Goal: Task Accomplishment & Management: Use online tool/utility

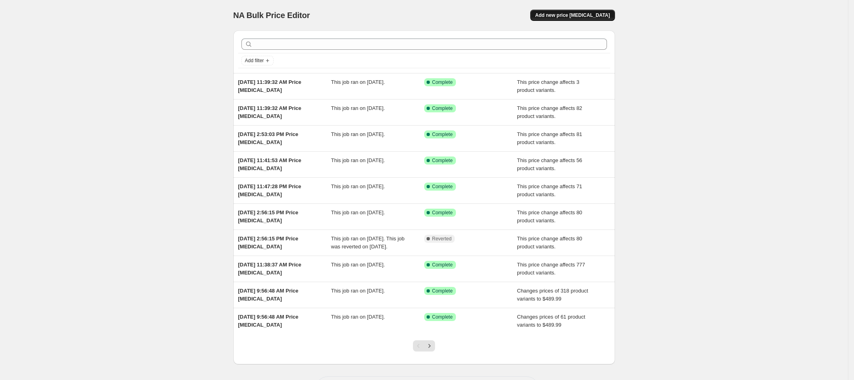
click at [596, 13] on span "Add new price [MEDICAL_DATA]" at bounding box center [572, 15] width 75 height 6
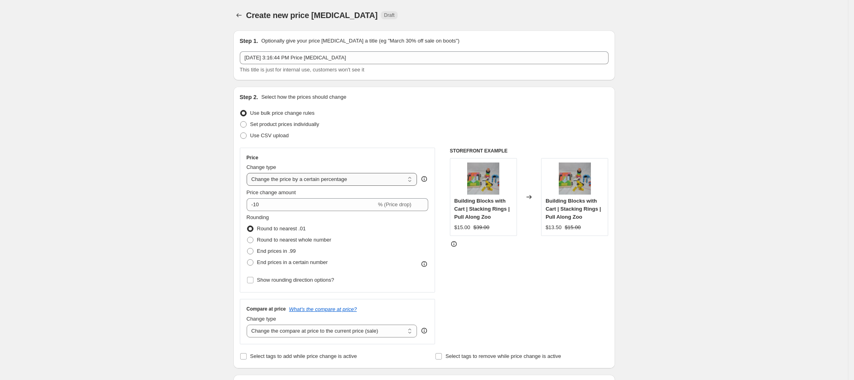
click at [280, 179] on select "Change the price to a certain amount Change the price by a certain amount Chang…" at bounding box center [332, 179] width 171 height 13
select select "no_change"
click at [249, 173] on select "Change the price to a certain amount Change the price by a certain amount Chang…" at bounding box center [332, 179] width 171 height 13
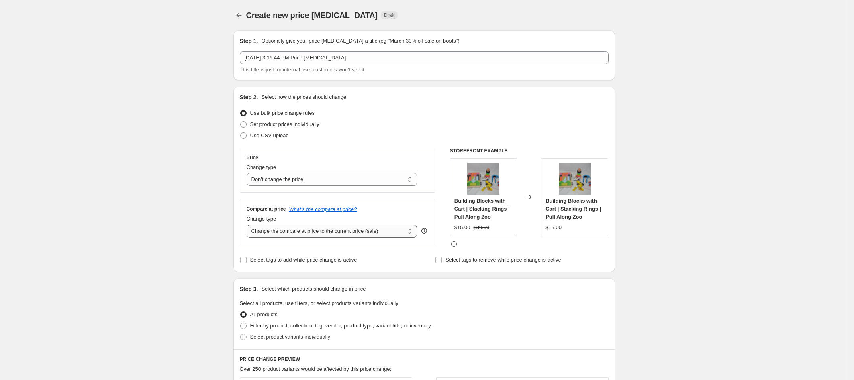
click at [280, 233] on select "Change the compare at price to the current price (sale) Change the compare at p…" at bounding box center [332, 231] width 171 height 13
select select "to"
click at [249, 225] on select "Change the compare at price to the current price (sale) Change the compare at p…" at bounding box center [332, 231] width 171 height 13
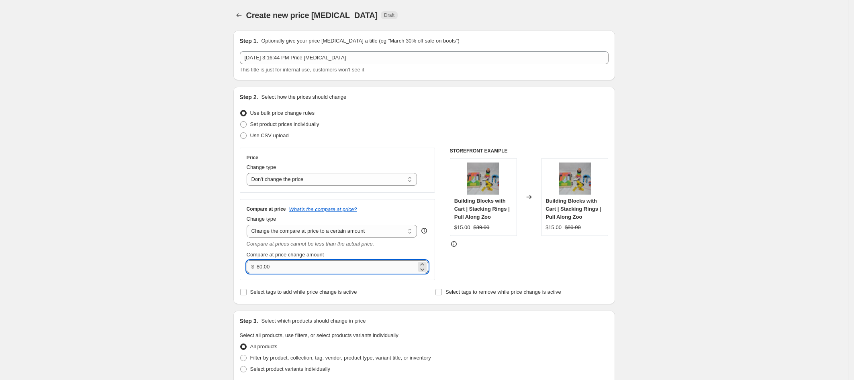
click at [282, 268] on input "80.00" at bounding box center [336, 267] width 159 height 13
drag, startPoint x: 282, startPoint y: 268, endPoint x: 243, endPoint y: 265, distance: 39.5
click at [243, 265] on div "Compare at price What's the compare at price? Change type Change the compare at…" at bounding box center [338, 239] width 196 height 81
type input "1349.00"
click at [410, 295] on div "Select tags to add while price change is active" at bounding box center [326, 292] width 173 height 11
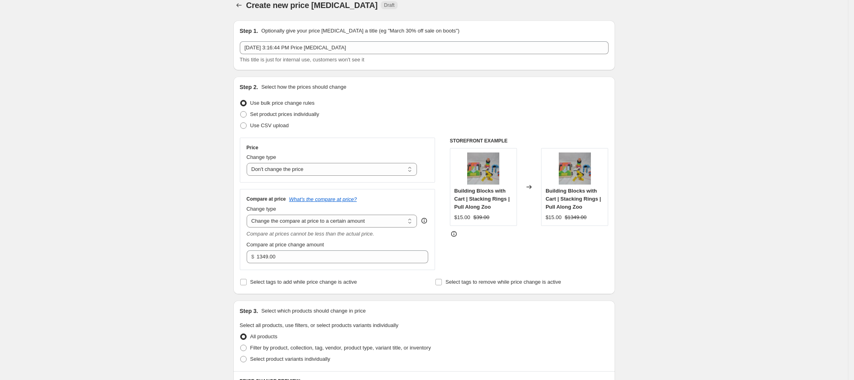
scroll to position [17, 0]
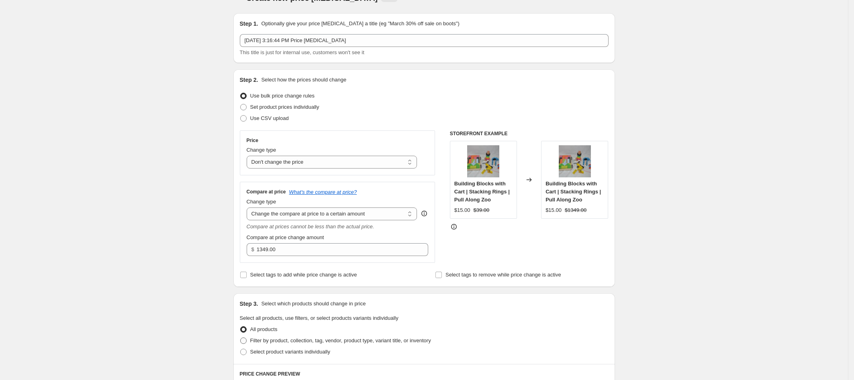
click at [247, 339] on span at bounding box center [243, 341] width 6 height 6
click at [241, 338] on input "Filter by product, collection, tag, vendor, product type, variant title, or inv…" at bounding box center [240, 338] width 0 height 0
radio input "true"
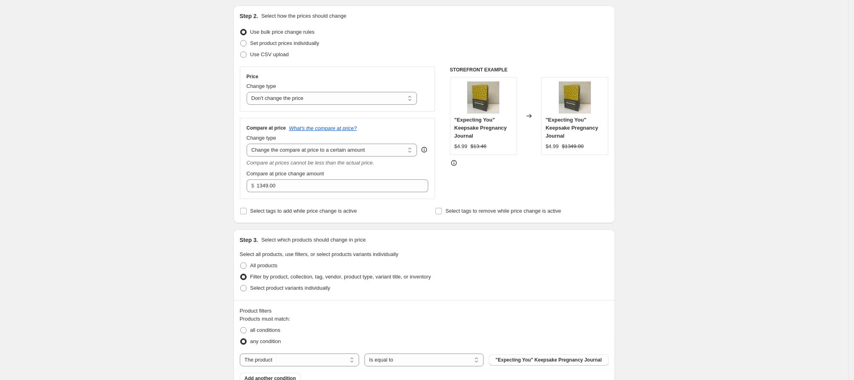
scroll to position [228, 0]
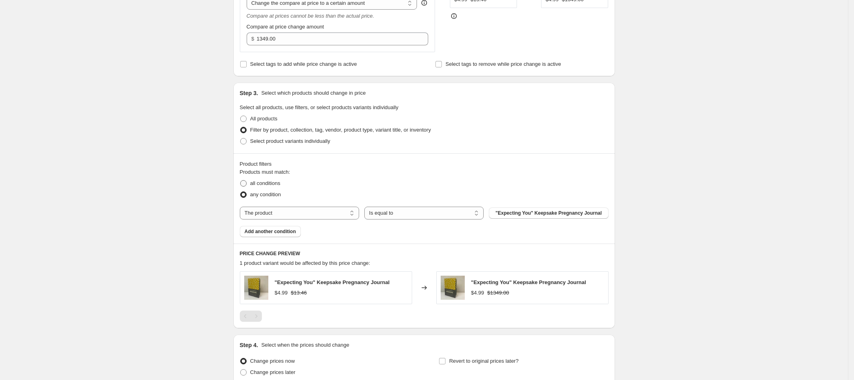
click at [245, 185] on span at bounding box center [243, 183] width 6 height 6
click at [241, 181] on input "all conditions" at bounding box center [240, 180] width 0 height 0
radio input "true"
click at [265, 215] on select "The product The product's collection The product's tag The product's vendor The…" at bounding box center [299, 213] width 119 height 13
select select "tag"
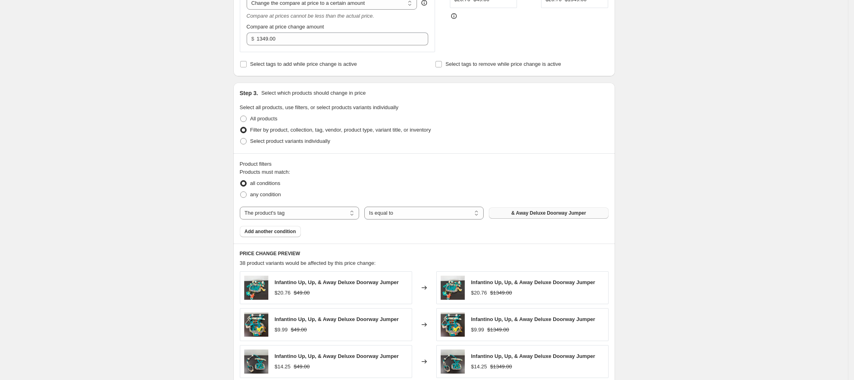
click at [519, 215] on span "& Away Deluxe Doorway Jumper" at bounding box center [548, 213] width 75 height 6
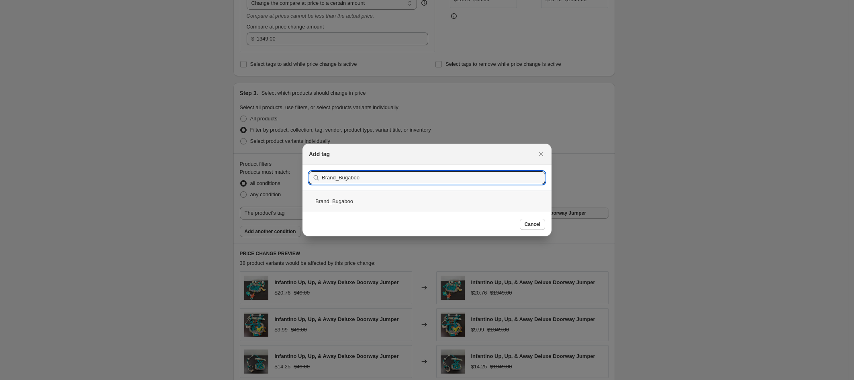
type input "Brand_Bugaboo"
click at [361, 196] on div "Brand_Bugaboo" at bounding box center [426, 201] width 249 height 21
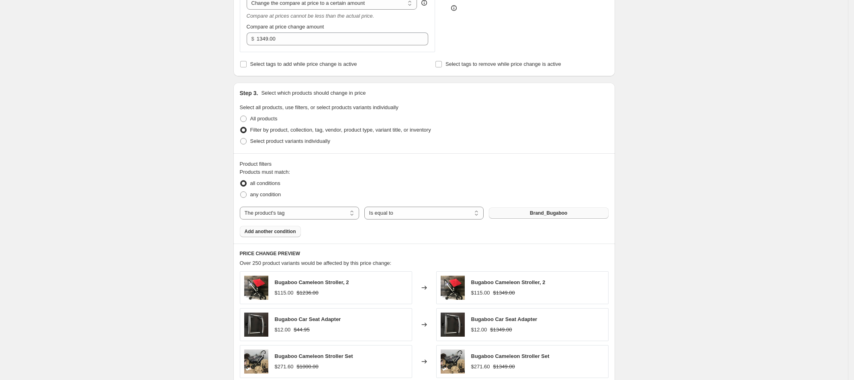
click at [267, 232] on span "Add another condition" at bounding box center [270, 232] width 51 height 6
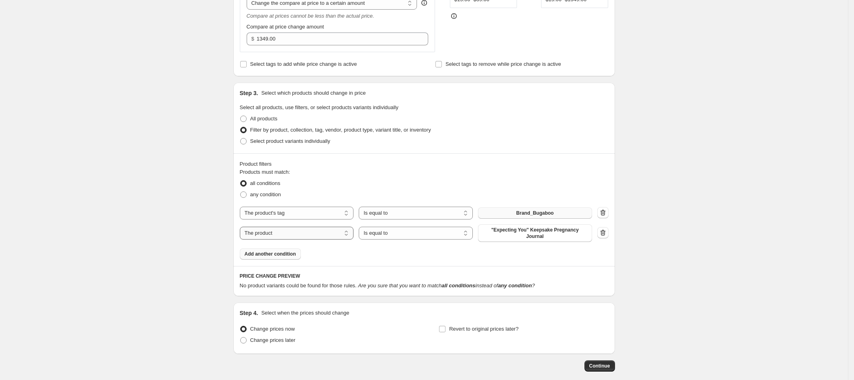
click at [273, 235] on select "The product The product's collection The product's tag The product's vendor The…" at bounding box center [297, 233] width 114 height 13
select select "tag"
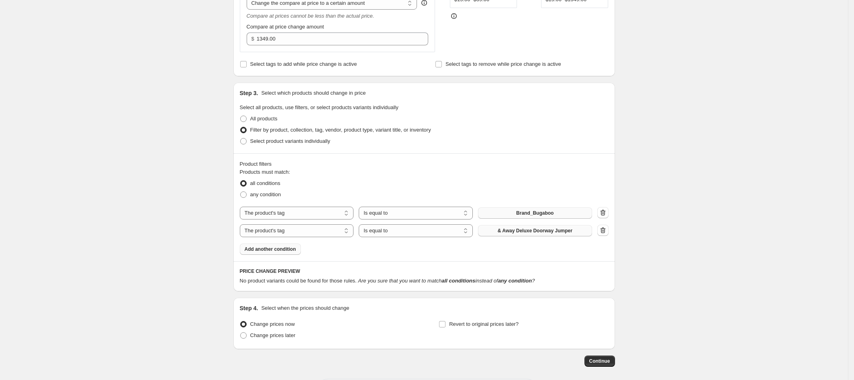
click at [528, 232] on span "& Away Deluxe Doorway Jumper" at bounding box center [535, 231] width 75 height 6
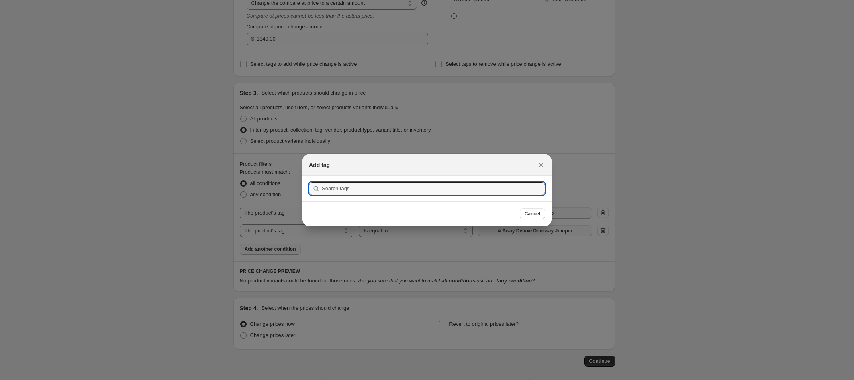
scroll to position [0, 0]
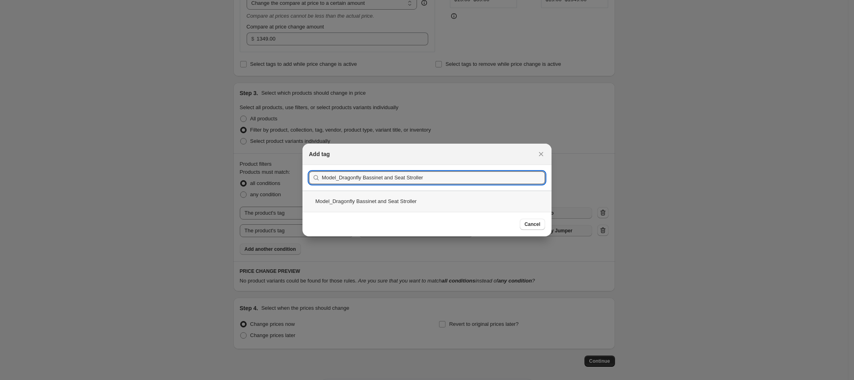
type input "Model_Dragonfly Bassinet and Seat Stroller"
click at [412, 207] on div "Model_Dragonfly Bassinet and Seat Stroller" at bounding box center [426, 201] width 249 height 21
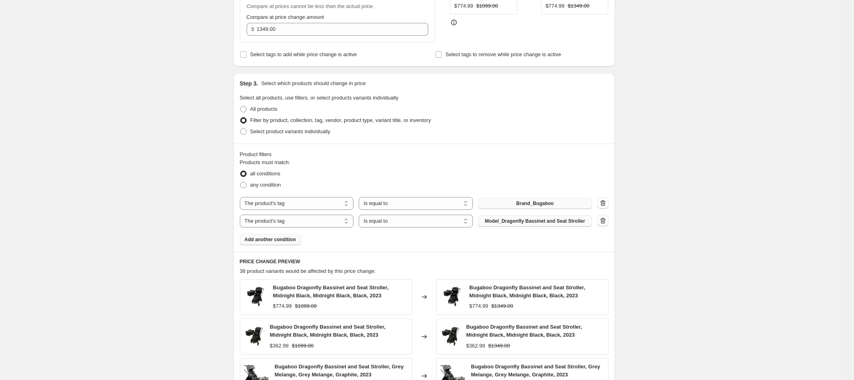
scroll to position [480, 0]
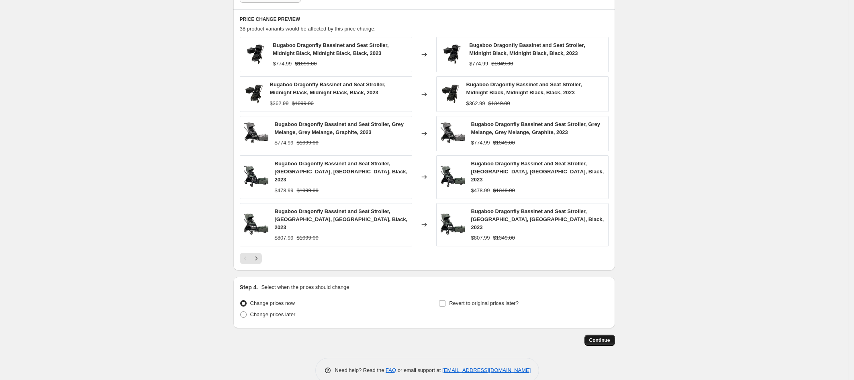
click at [610, 337] on span "Continue" at bounding box center [599, 340] width 21 height 6
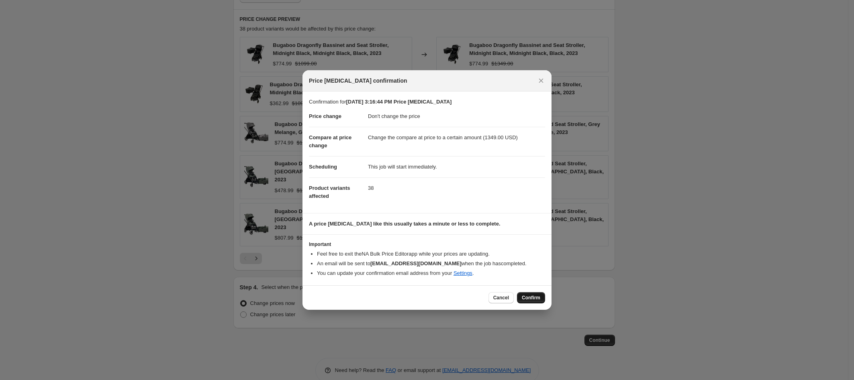
click at [536, 300] on span "Confirm" at bounding box center [531, 298] width 18 height 6
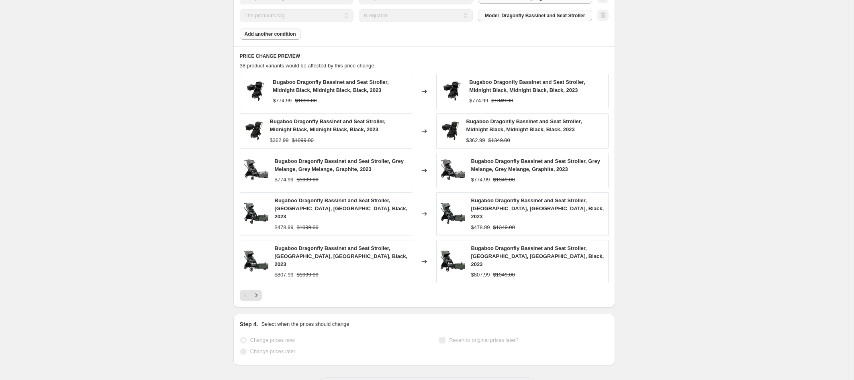
scroll to position [501, 0]
select select "no_change"
select select "to"
select select "tag"
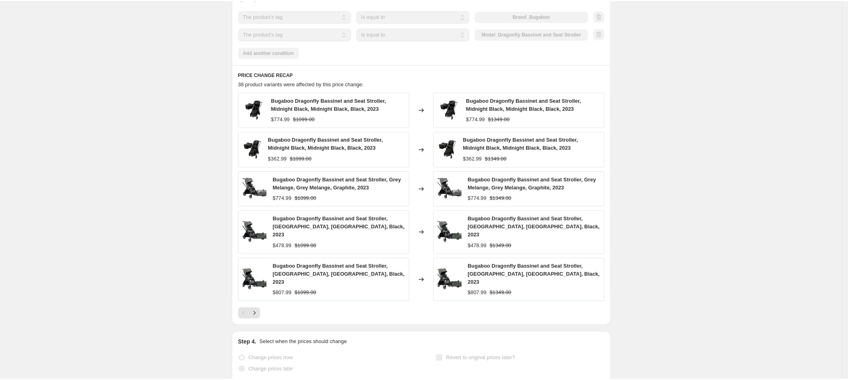
scroll to position [0, 0]
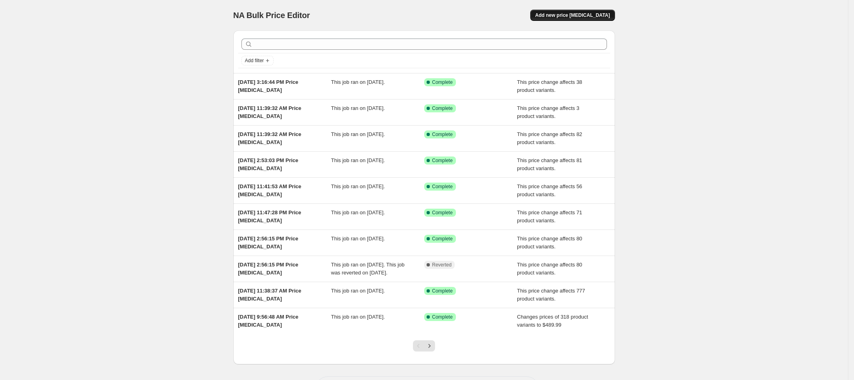
click at [603, 13] on span "Add new price [MEDICAL_DATA]" at bounding box center [572, 15] width 75 height 6
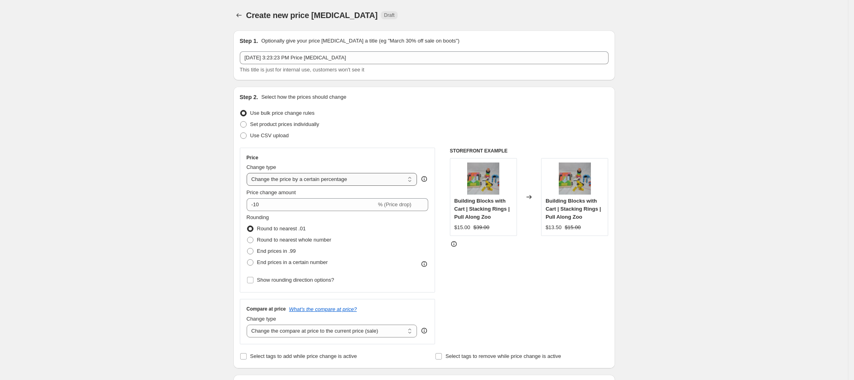
click at [272, 183] on select "Change the price to a certain amount Change the price by a certain amount Chang…" at bounding box center [332, 179] width 171 height 13
select select "no_change"
click at [249, 173] on select "Change the price to a certain amount Change the price by a certain amount Chang…" at bounding box center [332, 179] width 171 height 13
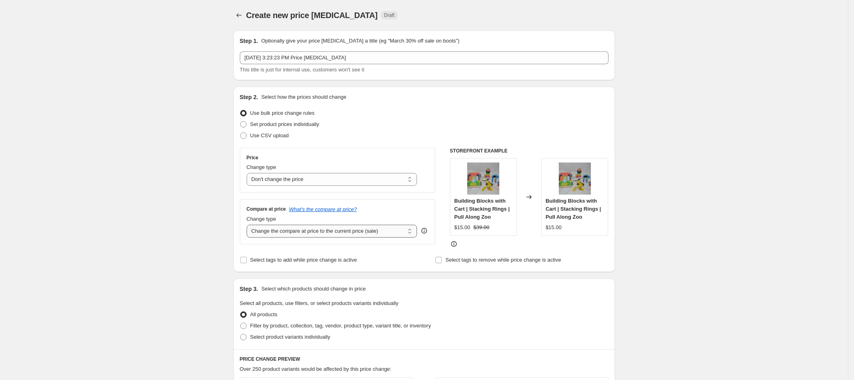
click at [274, 231] on select "Change the compare at price to the current price (sale) Change the compare at p…" at bounding box center [332, 231] width 171 height 13
select select "to"
click at [249, 225] on select "Change the compare at price to the current price (sale) Change the compare at p…" at bounding box center [332, 231] width 171 height 13
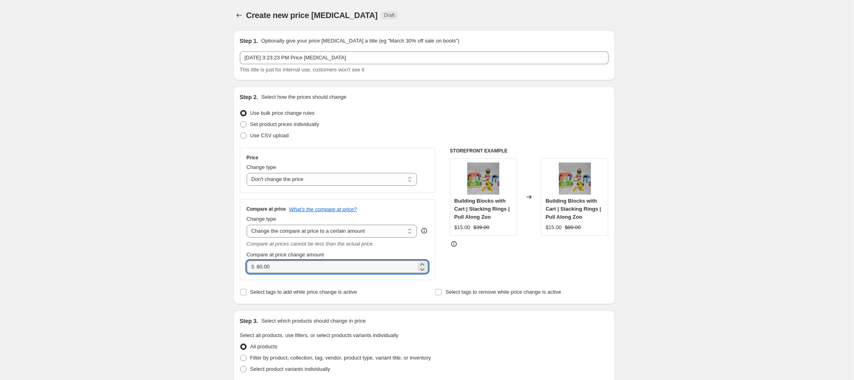
drag, startPoint x: 278, startPoint y: 267, endPoint x: 252, endPoint y: 265, distance: 25.4
click at [252, 265] on div "$ 80.00" at bounding box center [338, 267] width 182 height 13
type input "89.99"
click at [223, 272] on div "Create new price [MEDICAL_DATA]. This page is ready Create new price [MEDICAL_D…" at bounding box center [424, 370] width 848 height 741
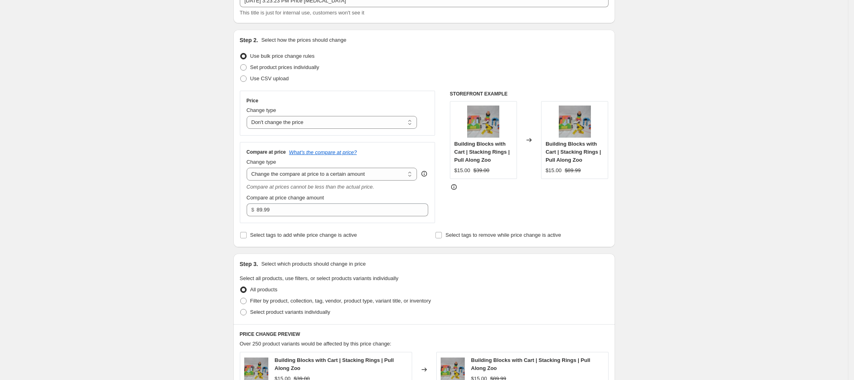
scroll to position [94, 0]
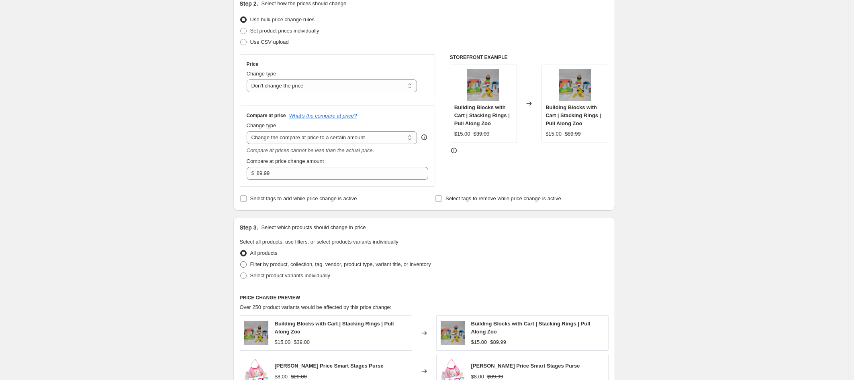
click at [247, 263] on span at bounding box center [243, 264] width 6 height 6
click at [241, 262] on input "Filter by product, collection, tag, vendor, product type, variant title, or inv…" at bounding box center [240, 261] width 0 height 0
radio input "true"
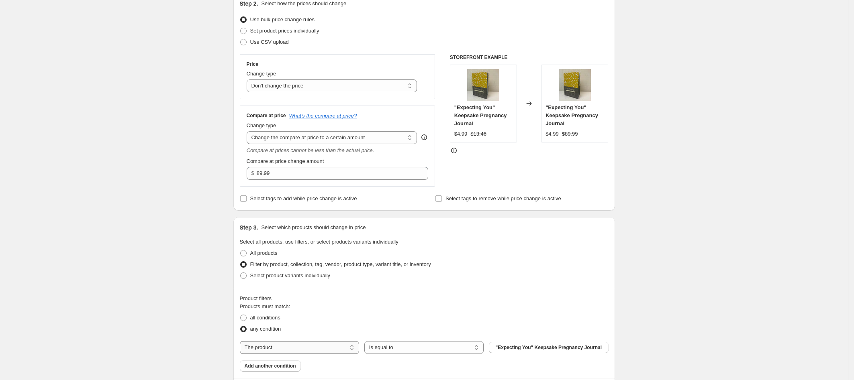
click at [279, 346] on select "The product The product's collection The product's tag The product's vendor The…" at bounding box center [299, 347] width 119 height 13
select select "tag"
click at [517, 345] on span "& Away Deluxe Doorway Jumper" at bounding box center [548, 348] width 75 height 6
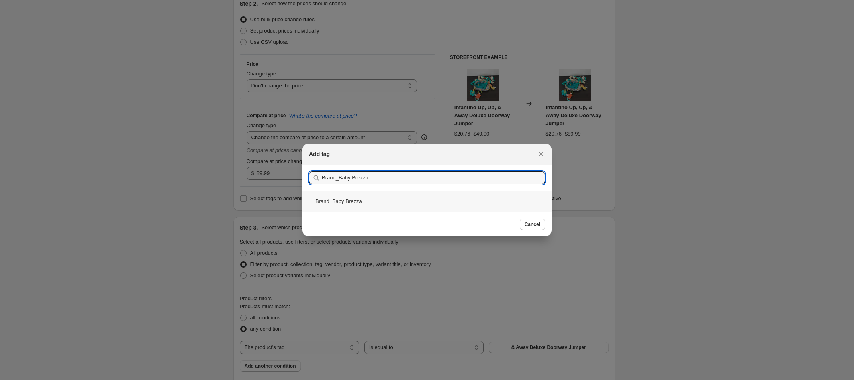
type input "Brand_Baby Brezza"
click at [365, 197] on div "Brand_Baby Brezza" at bounding box center [426, 201] width 249 height 21
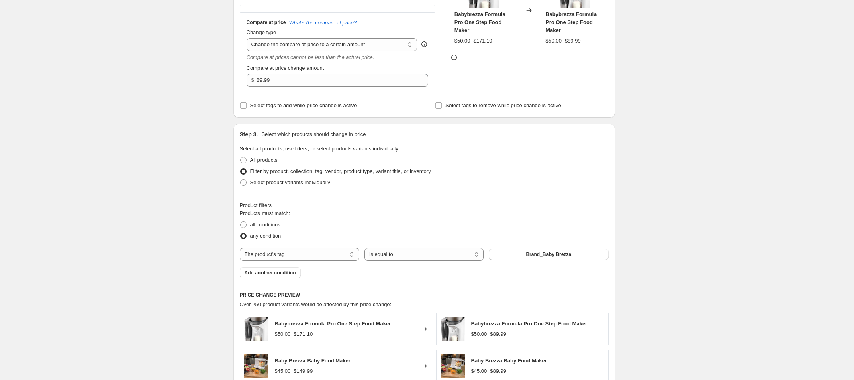
scroll to position [188, 0]
click at [280, 269] on span "Add another condition" at bounding box center [270, 272] width 51 height 6
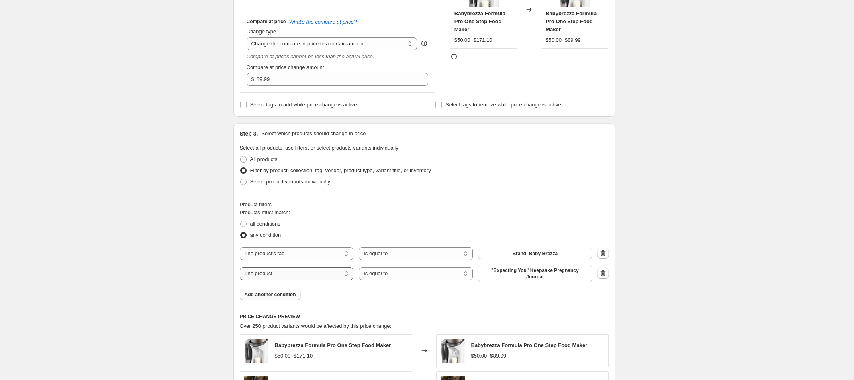
click at [288, 274] on select "The product The product's collection The product's tag The product's vendor The…" at bounding box center [297, 273] width 114 height 13
select select "tag"
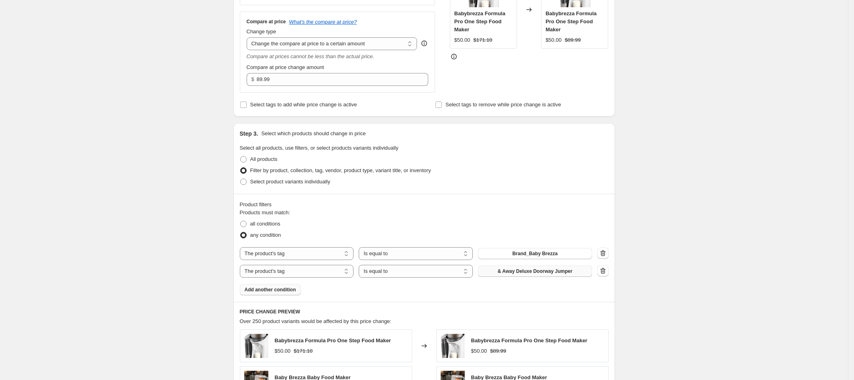
click at [545, 272] on span "& Away Deluxe Doorway Jumper" at bounding box center [535, 271] width 75 height 6
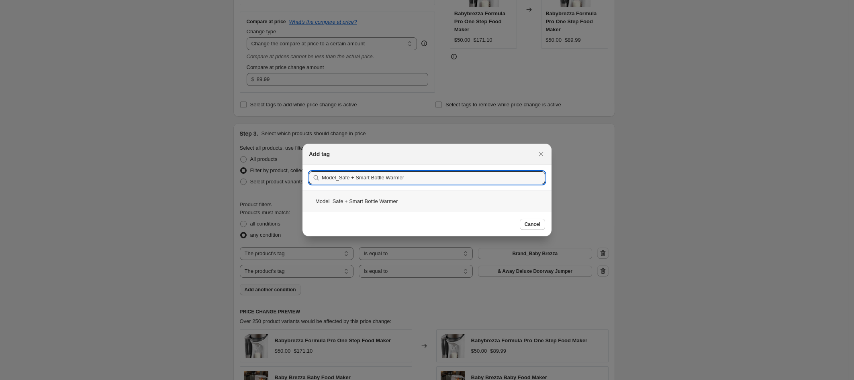
type input "Model_Safe + Smart Bottle Warmer"
click at [385, 204] on div "Model_Safe + Smart Bottle Warmer" at bounding box center [426, 201] width 249 height 21
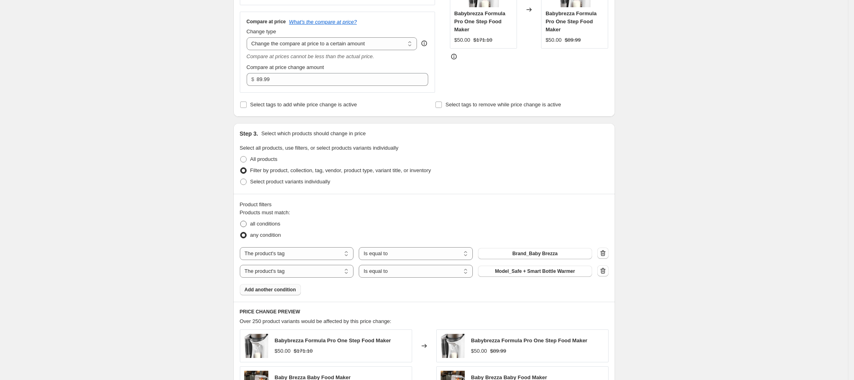
click at [245, 224] on span at bounding box center [243, 224] width 6 height 6
click at [241, 221] on input "all conditions" at bounding box center [240, 221] width 0 height 0
radio input "true"
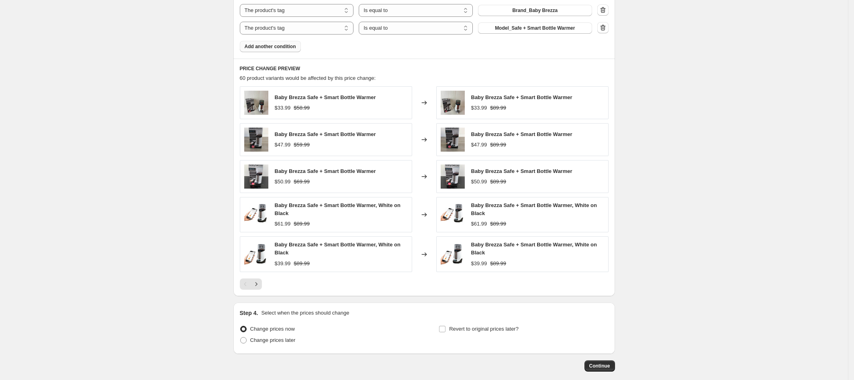
scroll to position [473, 0]
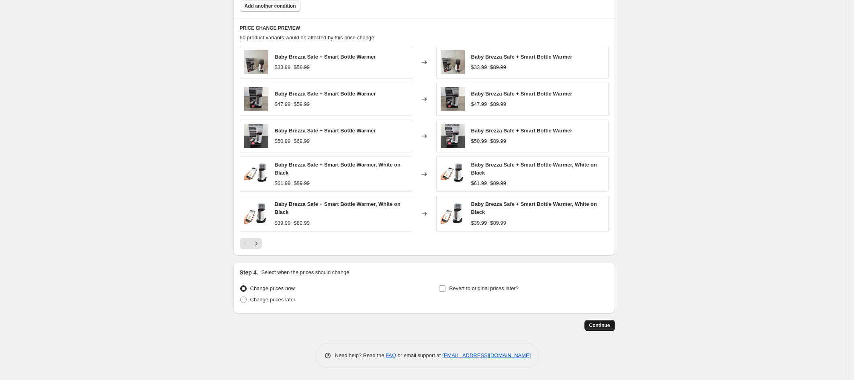
click at [604, 325] on span "Continue" at bounding box center [599, 326] width 21 height 6
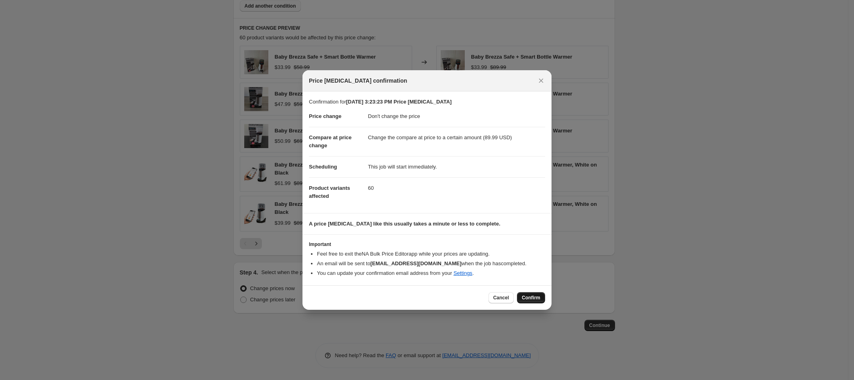
click at [524, 297] on span "Confirm" at bounding box center [531, 298] width 18 height 6
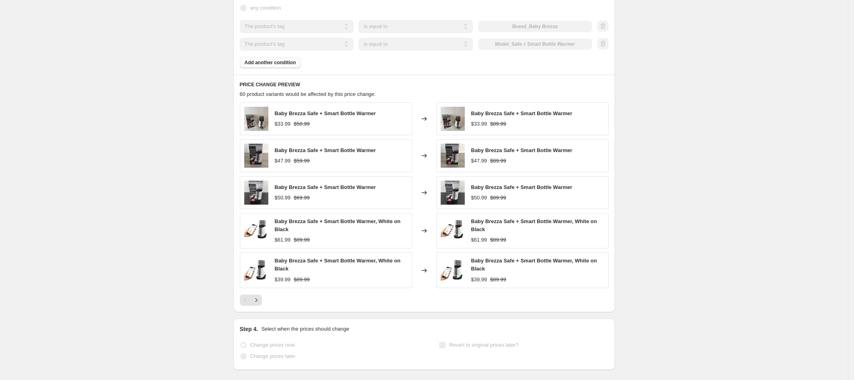
select select "no_change"
select select "to"
select select "tag"
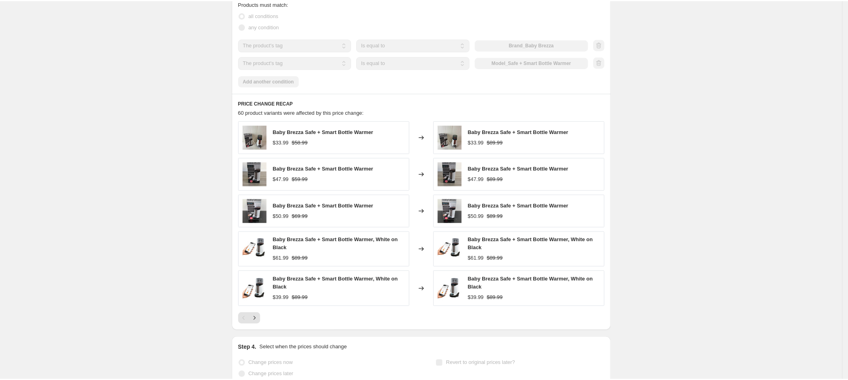
scroll to position [0, 0]
